Goal: Task Accomplishment & Management: Use online tool/utility

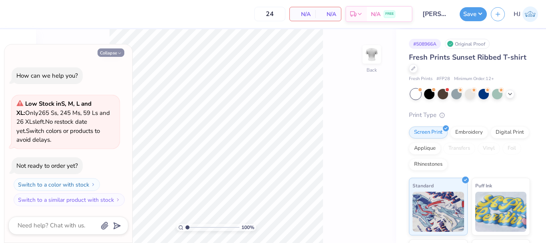
click at [113, 50] on button "Collapse" at bounding box center [111, 52] width 27 height 8
type textarea "x"
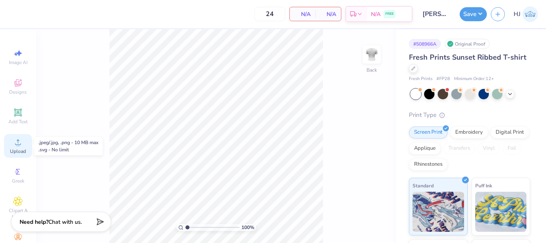
click at [15, 143] on icon at bounding box center [18, 142] width 6 height 6
click at [16, 139] on icon at bounding box center [18, 142] width 10 height 10
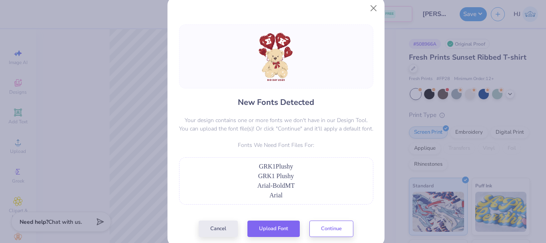
scroll to position [27, 0]
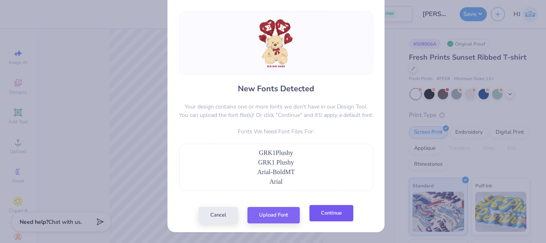
click at [326, 211] on button "Continue" at bounding box center [331, 213] width 44 height 16
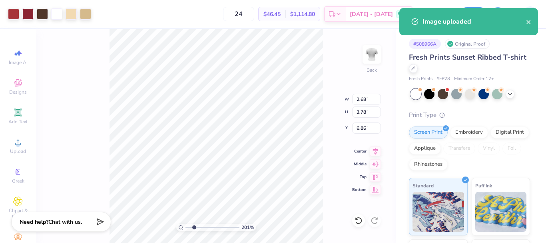
type input "2.46071092039641"
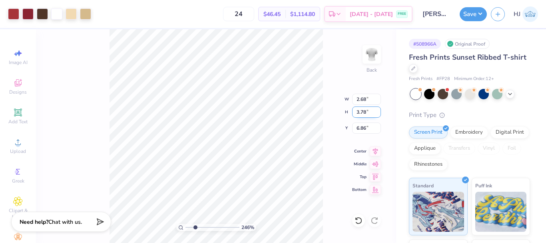
click at [367, 110] on input "3.78" at bounding box center [366, 111] width 29 height 11
type input "4"
type input "2.46071092039641"
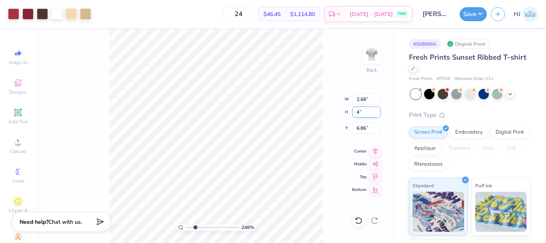
type input "2.83"
type input "4.00"
click at [361, 129] on input "6.75" at bounding box center [366, 127] width 29 height 11
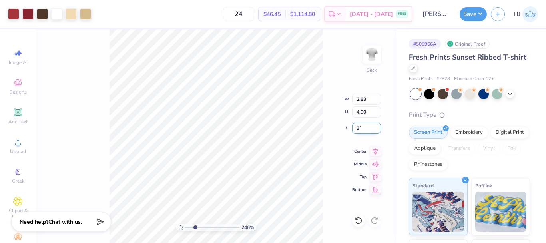
type input "3"
type input "2.46071092039641"
type input "3.00"
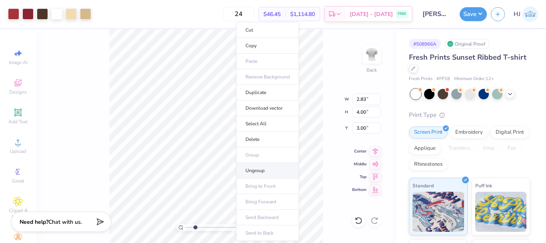
click at [260, 171] on li "Ungroup" at bounding box center [267, 171] width 63 height 16
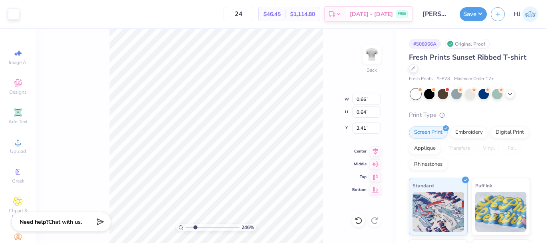
type input "2.46071092039641"
type input "1.11"
type input "1.28"
type input "3.25"
type input "2.46071092039641"
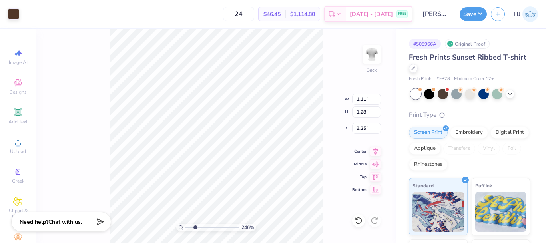
type input "1.27"
type input "1.52"
type input "3.00"
type input "2.46071092039641"
type input "3.11"
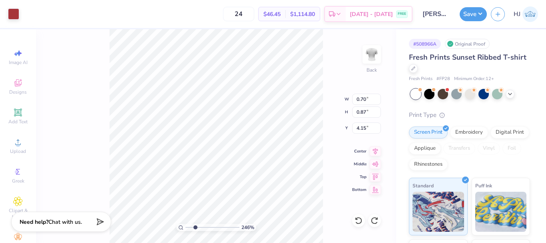
type input "2.46071092039641"
type input "4.70"
type input "3.6716840780171"
type input "5.76"
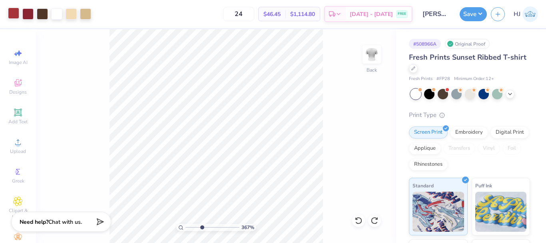
click at [14, 15] on div at bounding box center [13, 13] width 11 height 11
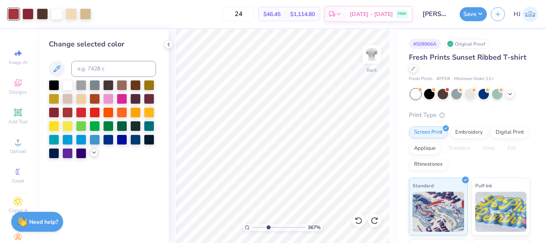
click at [95, 152] on icon at bounding box center [94, 152] width 6 height 6
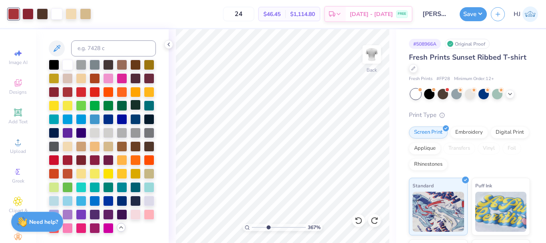
scroll to position [40, 0]
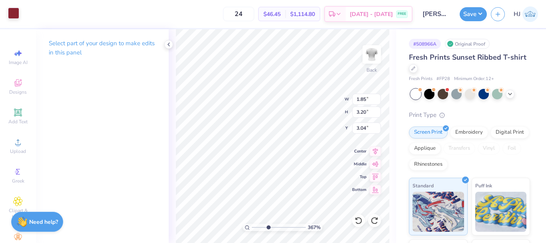
click at [15, 16] on div at bounding box center [13, 13] width 11 height 11
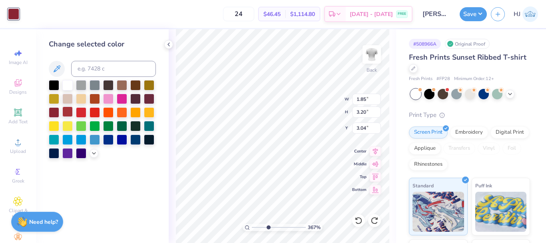
click at [69, 110] on div at bounding box center [67, 111] width 10 height 10
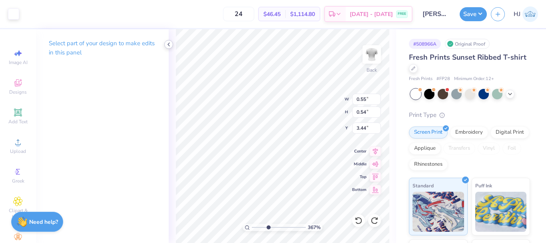
type input "3.6716840780171"
type input "1.30"
type input "1.57"
type input "3.04"
click at [17, 10] on div at bounding box center [13, 13] width 11 height 11
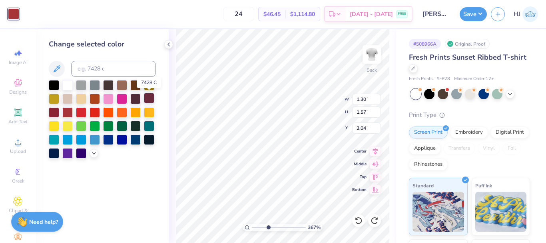
click at [149, 101] on div at bounding box center [149, 98] width 10 height 10
click at [358, 221] on icon at bounding box center [358, 220] width 8 height 8
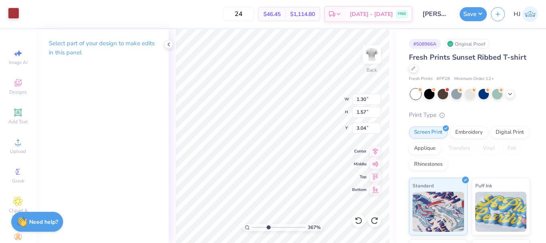
click at [14, 13] on div at bounding box center [13, 13] width 11 height 11
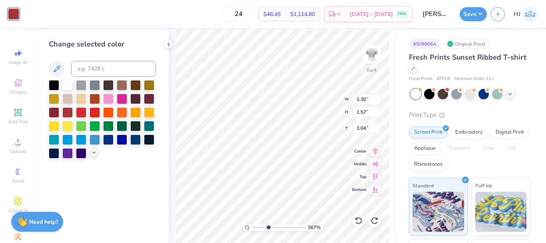
click at [91, 153] on icon at bounding box center [94, 152] width 6 height 6
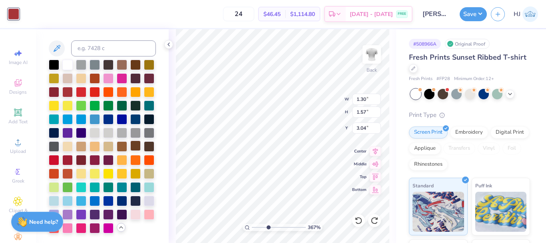
scroll to position [48, 0]
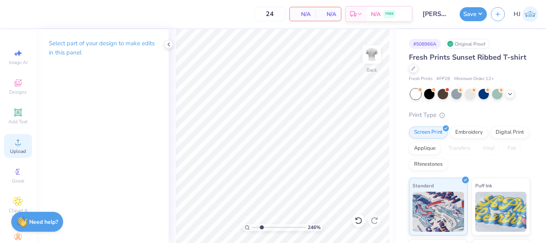
click at [8, 146] on div "Upload" at bounding box center [18, 146] width 28 height 24
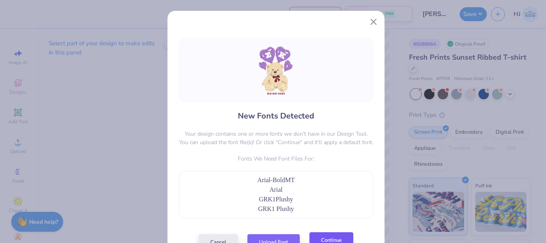
click at [330, 239] on button "Continue" at bounding box center [331, 240] width 44 height 16
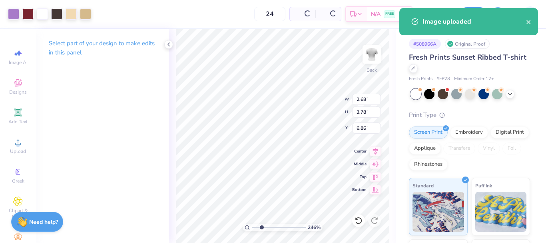
type input "2.46071092039641"
click at [362, 130] on input "6.86" at bounding box center [366, 127] width 29 height 11
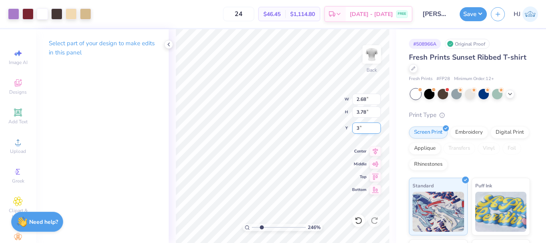
type input "3"
type input "2.46071092039641"
type input "3.00"
click at [369, 112] on input "3.78" at bounding box center [366, 111] width 29 height 11
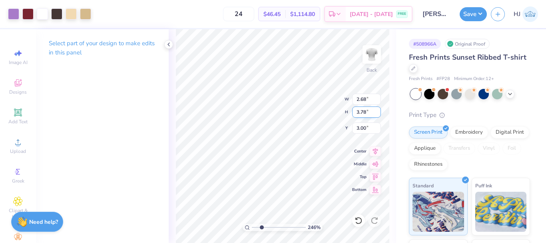
click at [369, 112] on input "3.78" at bounding box center [366, 111] width 29 height 11
type input "4"
type input "2.46071092039641"
type input "2.83"
type input "4.00"
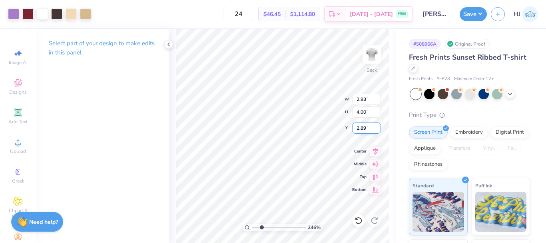
click at [361, 130] on input "2.89" at bounding box center [366, 127] width 29 height 11
type input "3"
type input "2.46071092039641"
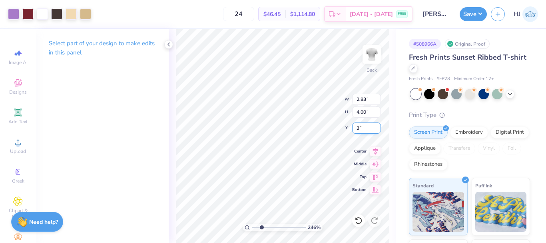
type input "3.00"
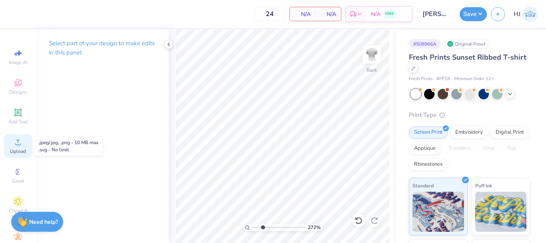
click at [13, 141] on icon at bounding box center [18, 142] width 10 height 10
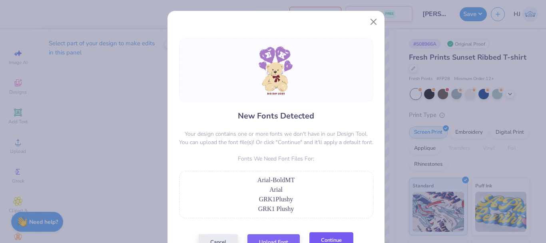
click at [325, 239] on button "Continue" at bounding box center [331, 240] width 44 height 16
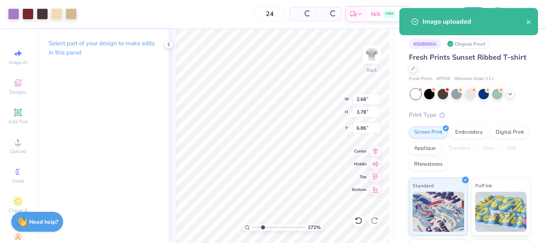
type input "2.71964221644285"
click at [372, 129] on input "6.86" at bounding box center [366, 127] width 29 height 11
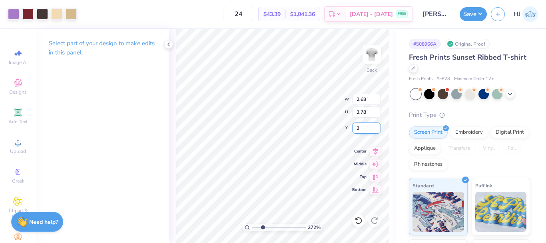
type input "3"
type input "2.71964221644285"
type input "3.00"
click at [368, 112] on input "3.78" at bounding box center [366, 111] width 29 height 11
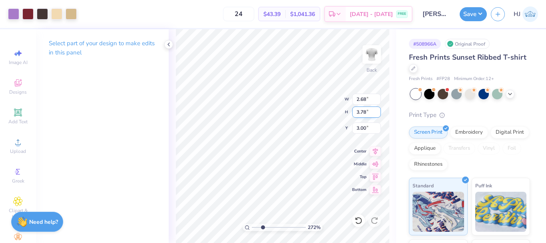
click at [368, 112] on input "3.78" at bounding box center [366, 111] width 29 height 11
type input "4"
type input "2.71964221644285"
type input "2.83"
type input "4.00"
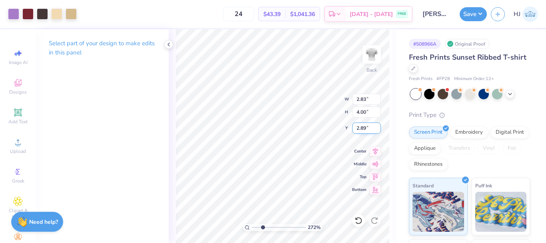
click at [373, 127] on input "2.89" at bounding box center [366, 127] width 29 height 11
type input "3"
type input "2.71964221644285"
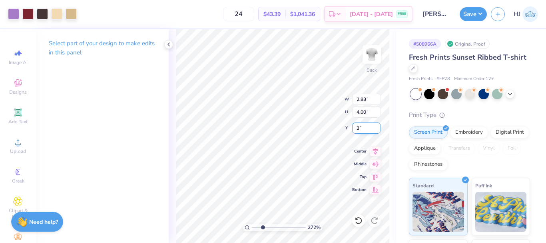
type input "3.00"
drag, startPoint x: 239, startPoint y: 227, endPoint x: 203, endPoint y: 225, distance: 35.6
click at [252, 225] on input "range" at bounding box center [279, 226] width 54 height 7
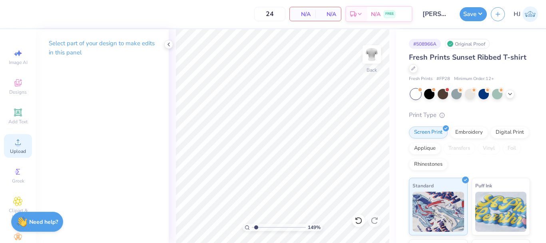
click at [14, 139] on icon at bounding box center [18, 142] width 10 height 10
click at [13, 143] on icon at bounding box center [18, 142] width 10 height 10
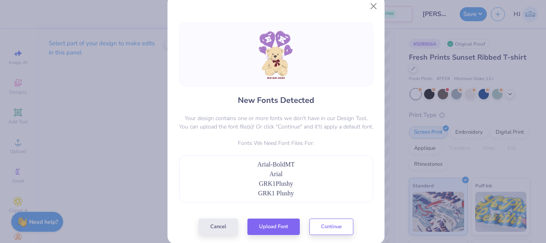
scroll to position [27, 0]
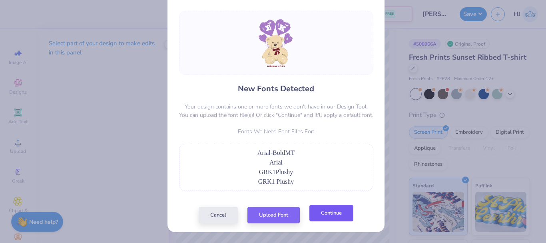
click at [331, 215] on button "Continue" at bounding box center [331, 213] width 44 height 16
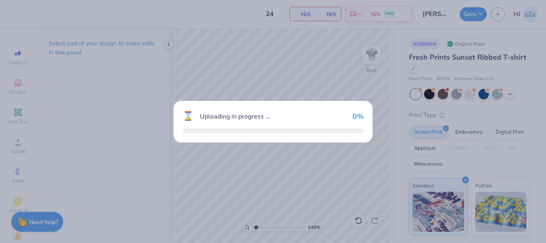
scroll to position [0, 0]
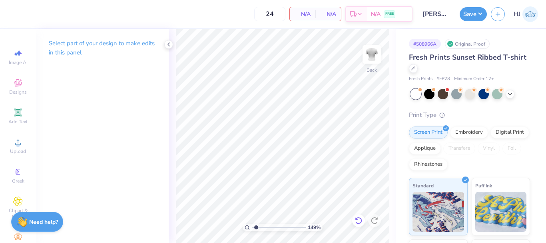
click at [360, 221] on icon at bounding box center [358, 220] width 8 height 8
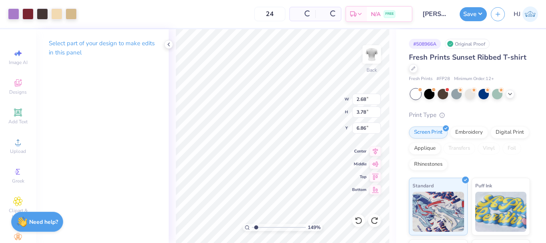
click at [194, 28] on div "Art colors 24 Per Item Total Est. Delivery N/A FREE Design Title [PERSON_NAME] …" at bounding box center [273, 121] width 546 height 243
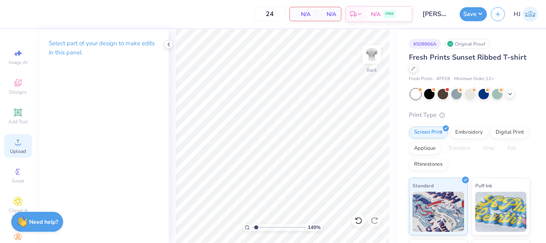
click at [16, 141] on icon at bounding box center [18, 142] width 10 height 10
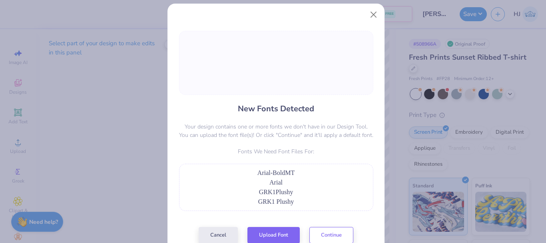
scroll to position [27, 0]
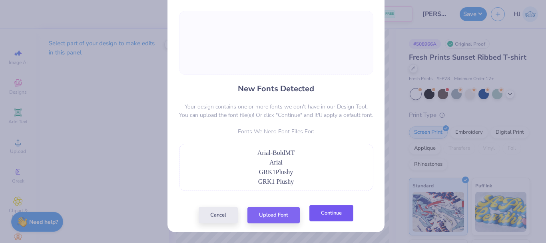
click at [330, 213] on button "Continue" at bounding box center [331, 213] width 44 height 16
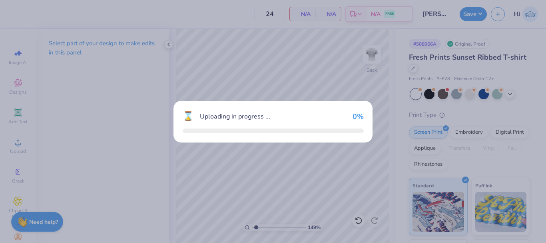
scroll to position [0, 0]
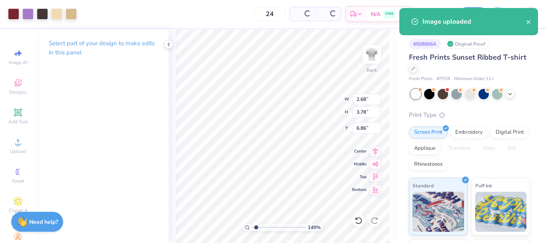
type input "1.49212329151837"
click at [367, 97] on input "2.68" at bounding box center [366, 99] width 29 height 11
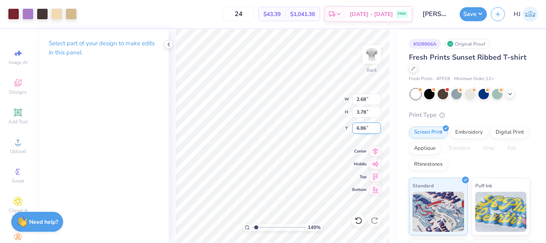
click at [368, 132] on input "6.86" at bounding box center [366, 127] width 29 height 11
click at [367, 132] on input "6.86" at bounding box center [366, 127] width 29 height 11
type input "3"
click at [370, 112] on input "3.78" at bounding box center [366, 111] width 29 height 11
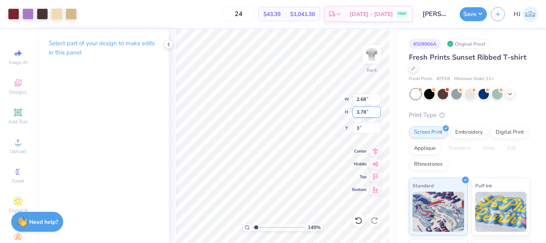
click at [370, 112] on input "3.78" at bounding box center [366, 111] width 29 height 11
type input "1.49212329151837"
type input "3.00"
click at [370, 112] on input "3.78" at bounding box center [366, 111] width 29 height 11
type input "4"
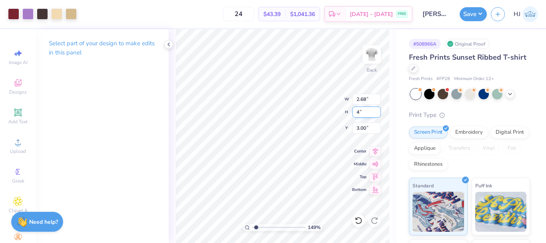
type input "1.49212329151837"
type input "2.83"
type input "4.00"
click at [364, 126] on input "2.89" at bounding box center [366, 127] width 29 height 11
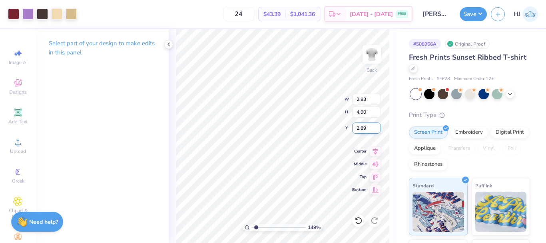
click at [364, 126] on input "2.89" at bounding box center [366, 127] width 29 height 11
type input "3"
type input "1.49212329151837"
type input "3.00"
click at [305, 107] on div "272 % Back W 2.83 2.83 " H 4.00 4.00 " Y 3.00 3.00 " Center Middle Top Bottom" at bounding box center [282, 135] width 227 height 213
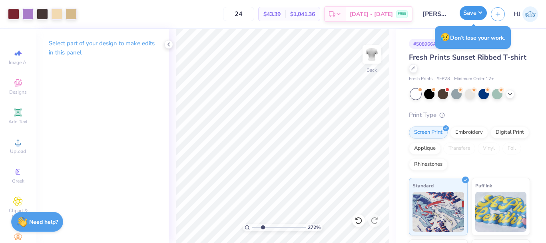
click at [483, 11] on button "Save" at bounding box center [473, 13] width 27 height 14
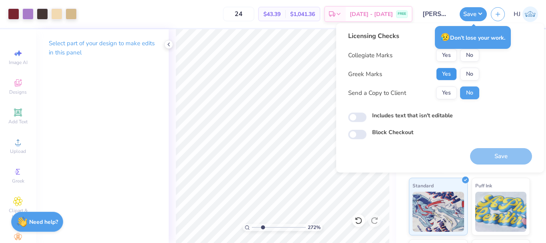
click at [444, 73] on button "Yes" at bounding box center [446, 74] width 21 height 13
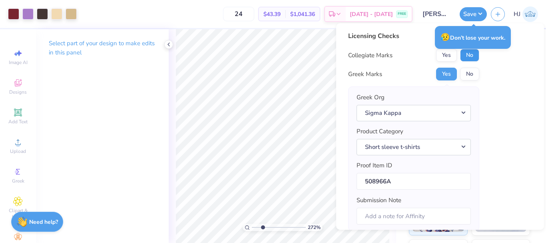
click at [471, 56] on button "No" at bounding box center [469, 55] width 19 height 13
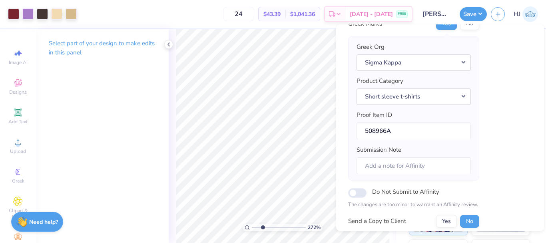
scroll to position [121, 0]
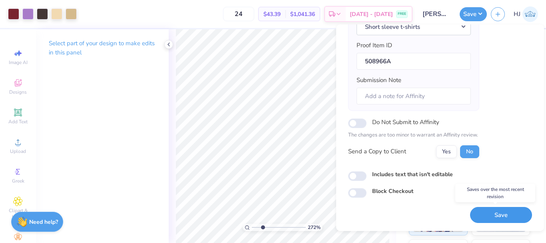
click at [489, 214] on button "Save" at bounding box center [501, 215] width 62 height 16
type input "2.71964221644285"
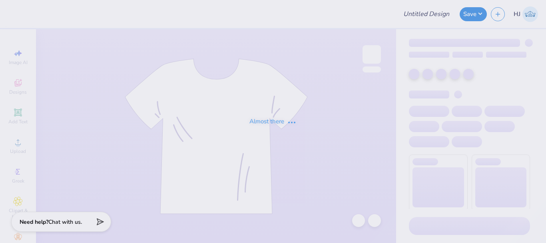
type input "GPHi hats"
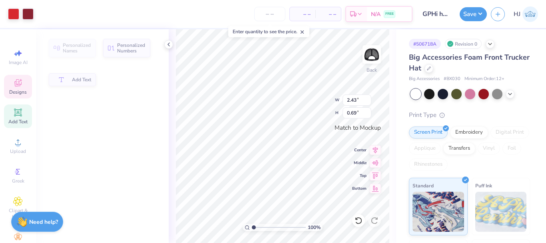
type input "2.43"
type input "0.69"
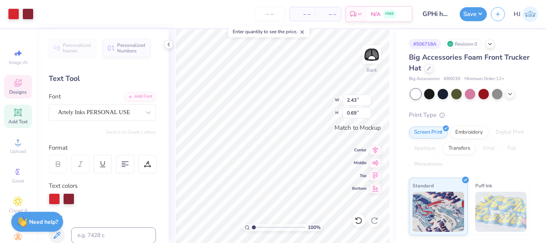
scroll to position [7, 1]
